Goal: Use online tool/utility: Utilize a website feature to perform a specific function

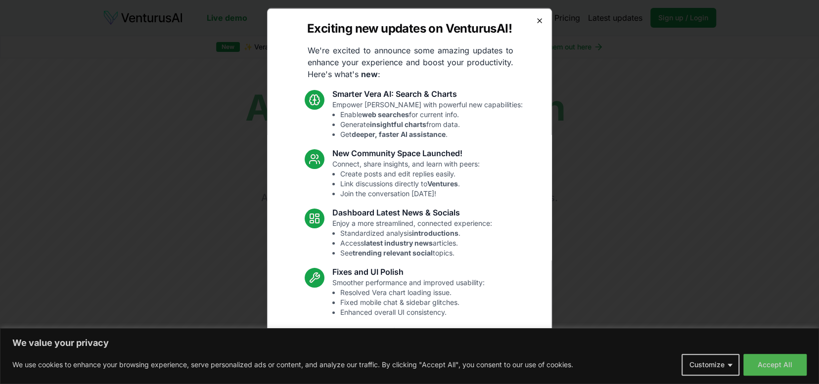
click at [536, 19] on icon "button" at bounding box center [540, 20] width 8 height 8
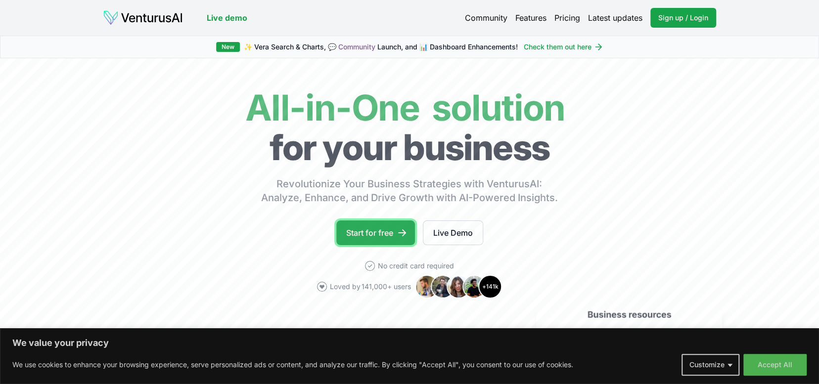
drag, startPoint x: 537, startPoint y: 50, endPoint x: 373, endPoint y: 235, distance: 246.7
click at [373, 235] on link "Start for free" at bounding box center [375, 233] width 79 height 25
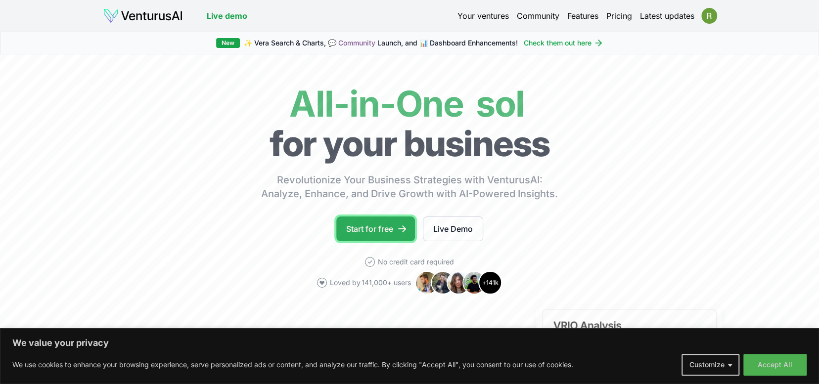
click at [370, 225] on link "Start for free" at bounding box center [375, 229] width 79 height 25
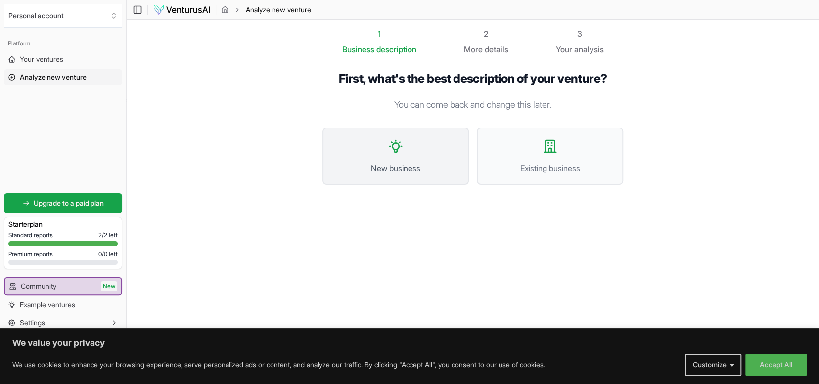
click at [394, 161] on button "New business" at bounding box center [396, 156] width 146 height 57
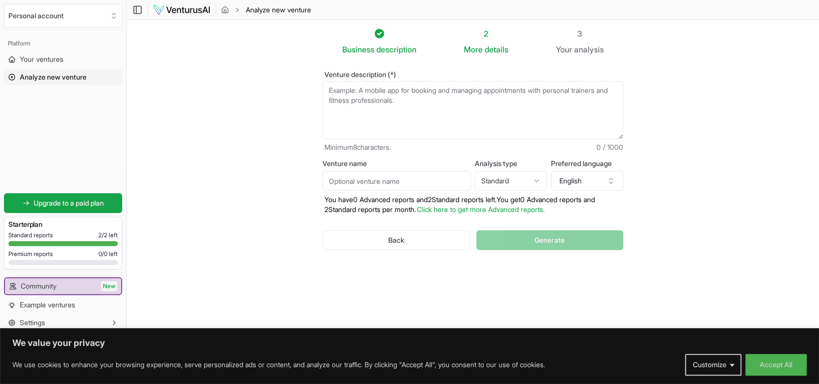
click at [420, 98] on textarea "Venture description (*)" at bounding box center [473, 110] width 301 height 58
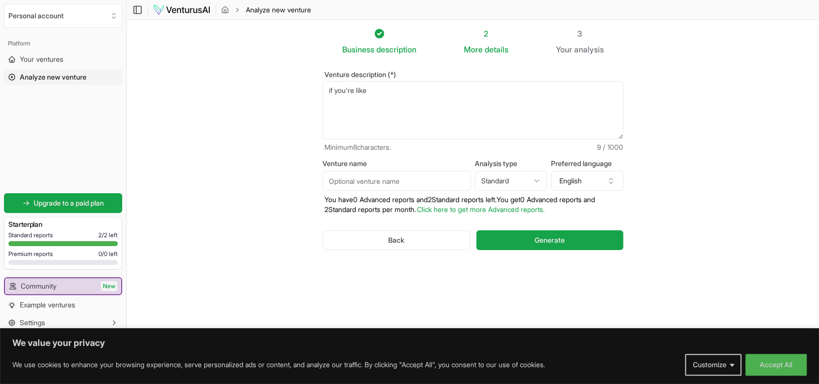
type textarea "If you're like me"
click at [386, 121] on textarea "Venture description (*)" at bounding box center [473, 110] width 301 height 58
type textarea "sell marketing affiliates products for Amazon"
click at [344, 178] on input "Venture name" at bounding box center [397, 181] width 148 height 20
type input "Trustway"
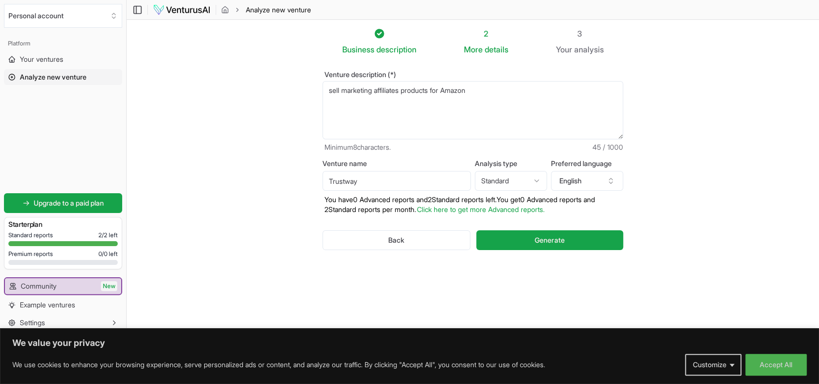
click at [518, 178] on html "We value your privacy We use cookies to enhance your browsing experience, serve…" at bounding box center [409, 192] width 819 height 384
click at [522, 298] on html "We value your privacy We use cookies to enhance your browsing experience, serve…" at bounding box center [409, 192] width 819 height 384
click at [533, 237] on button "Generate" at bounding box center [549, 241] width 147 height 20
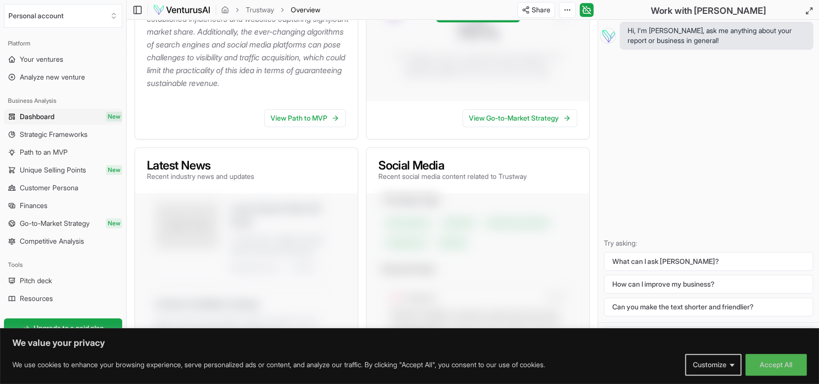
scroll to position [247, 0]
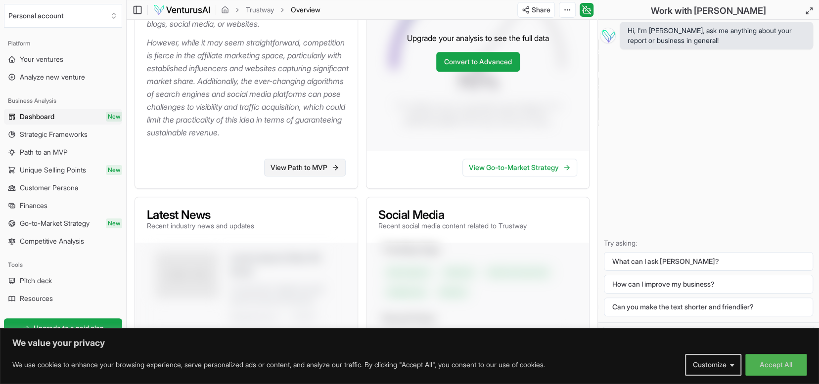
click at [301, 177] on link "View Path to MVP" at bounding box center [305, 168] width 82 height 18
